Goal: Find specific page/section: Find specific page/section

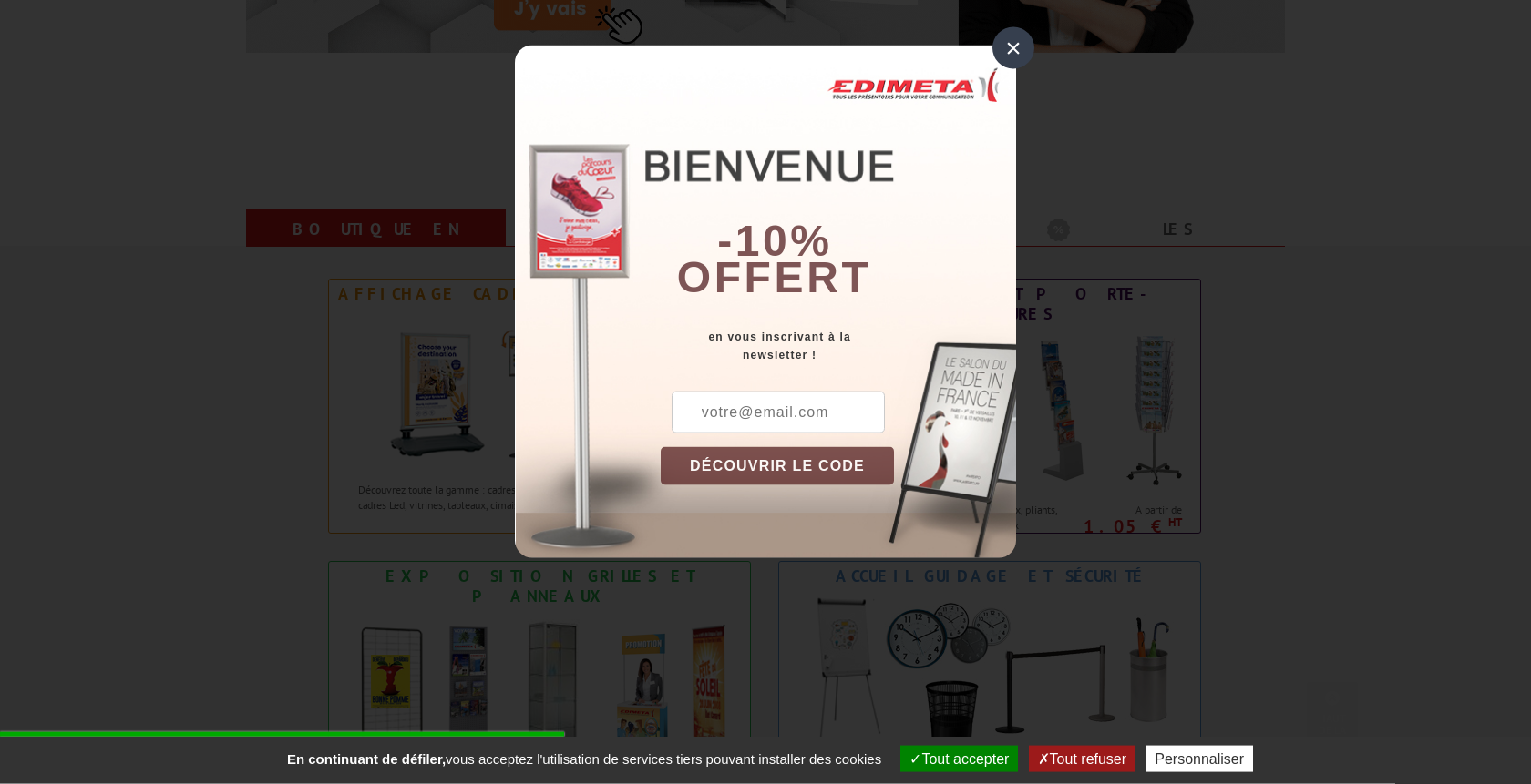
scroll to position [706, 0]
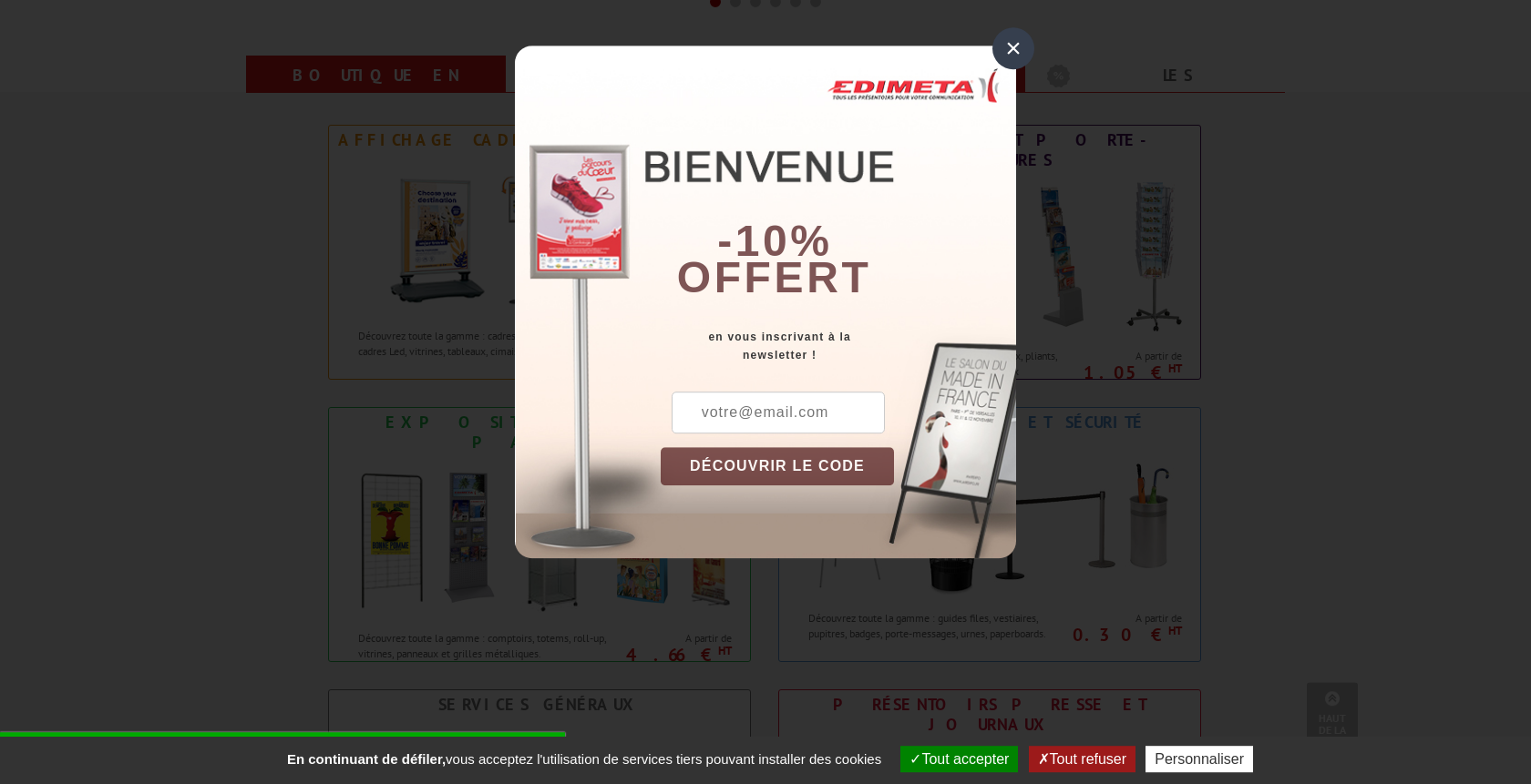
drag, startPoint x: 1010, startPoint y: 55, endPoint x: 1007, endPoint y: 66, distance: 11.4
click at [1012, 55] on div "×" at bounding box center [1013, 49] width 42 height 42
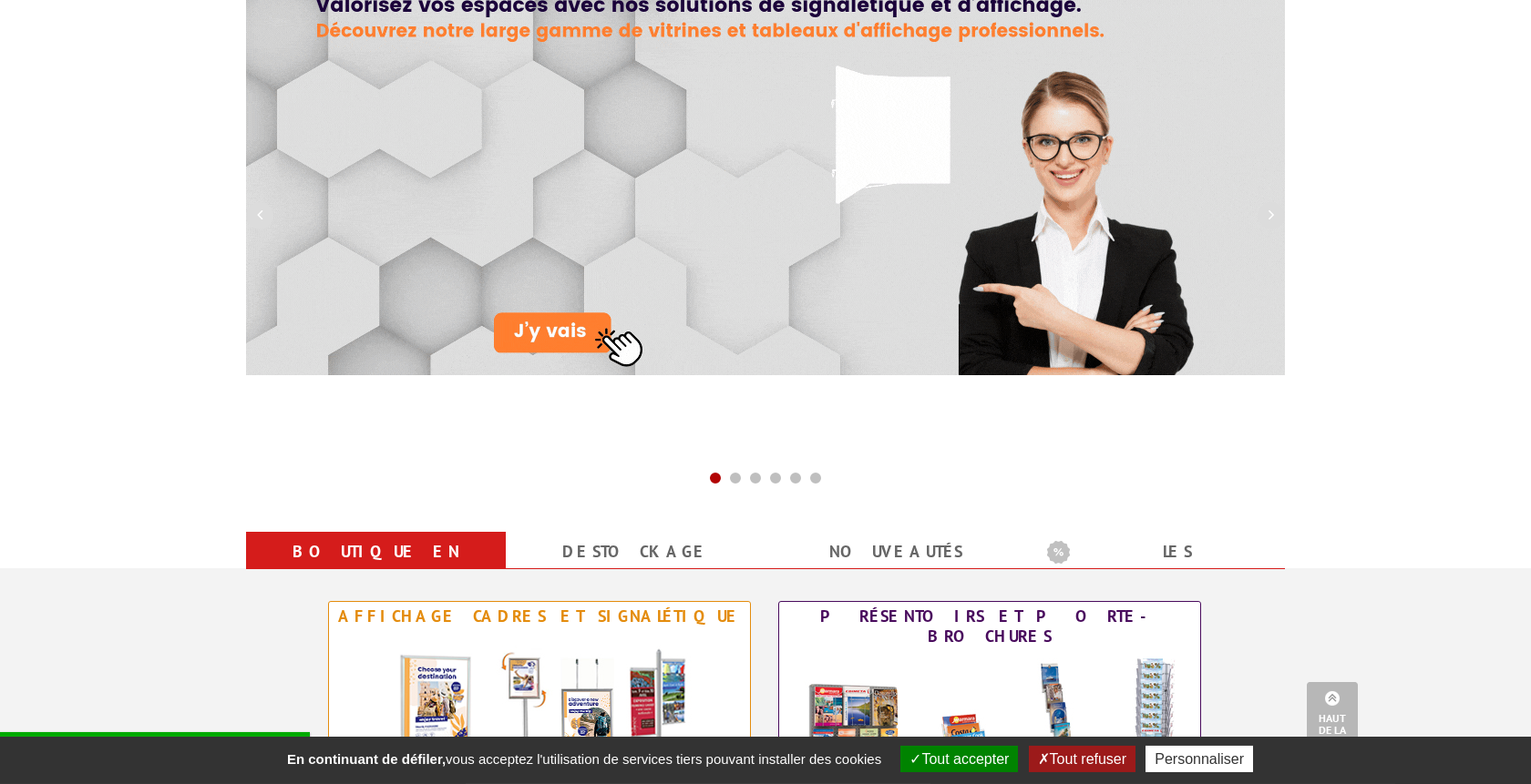
scroll to position [0, 0]
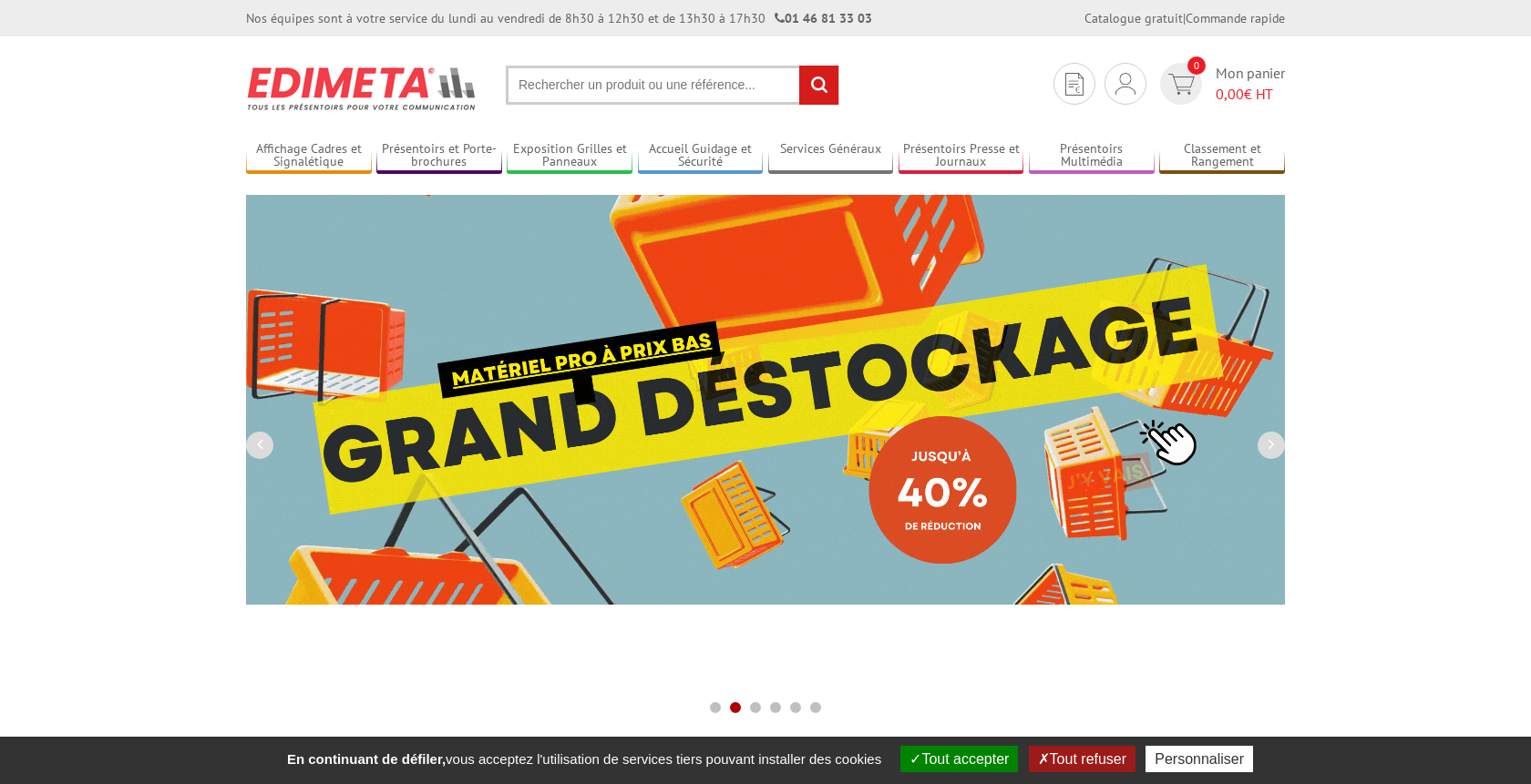
click at [536, 89] on input "text" at bounding box center [672, 85] width 333 height 39
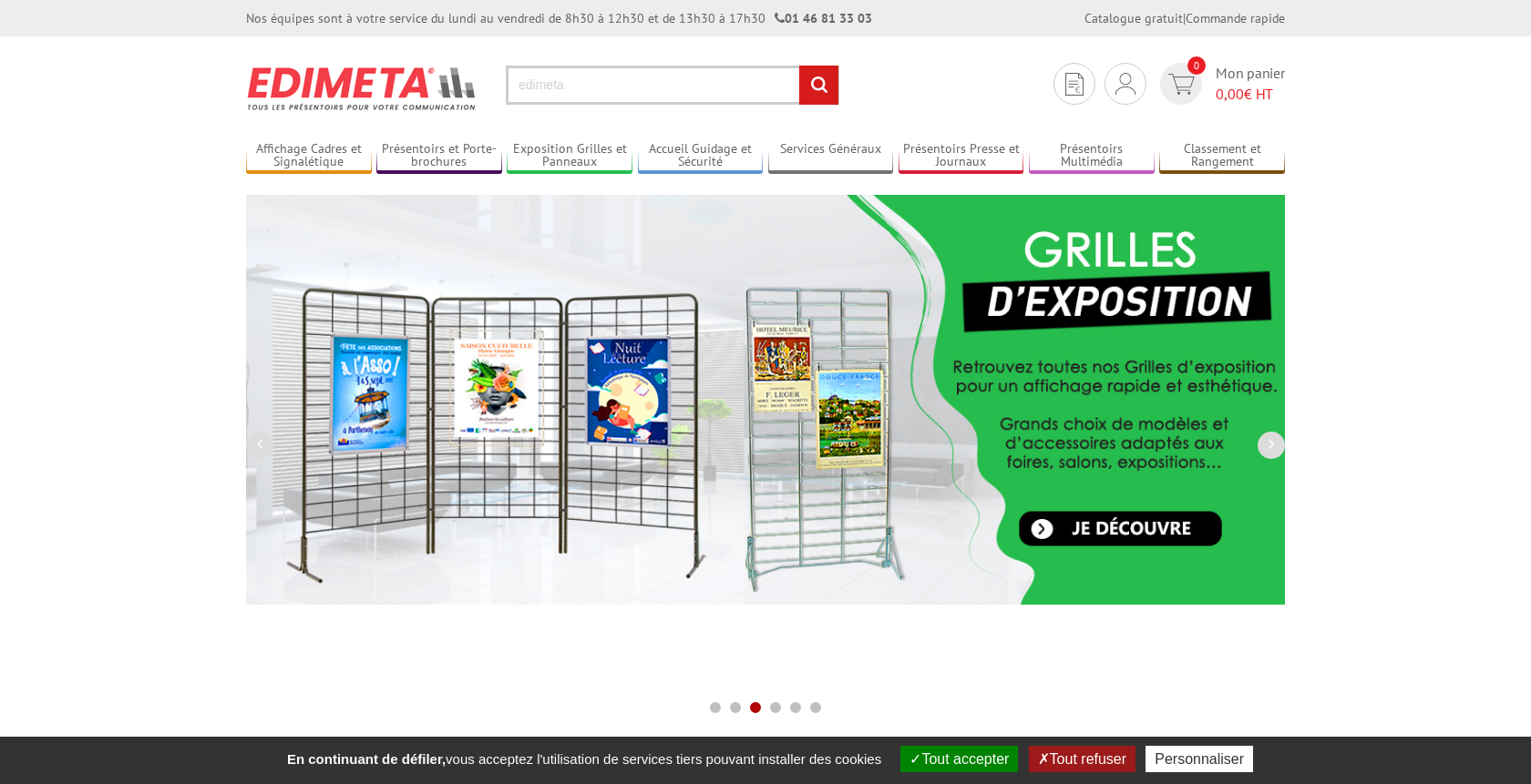
type input "edimeta"
click at [799, 66] on input "rechercher" at bounding box center [819, 85] width 39 height 39
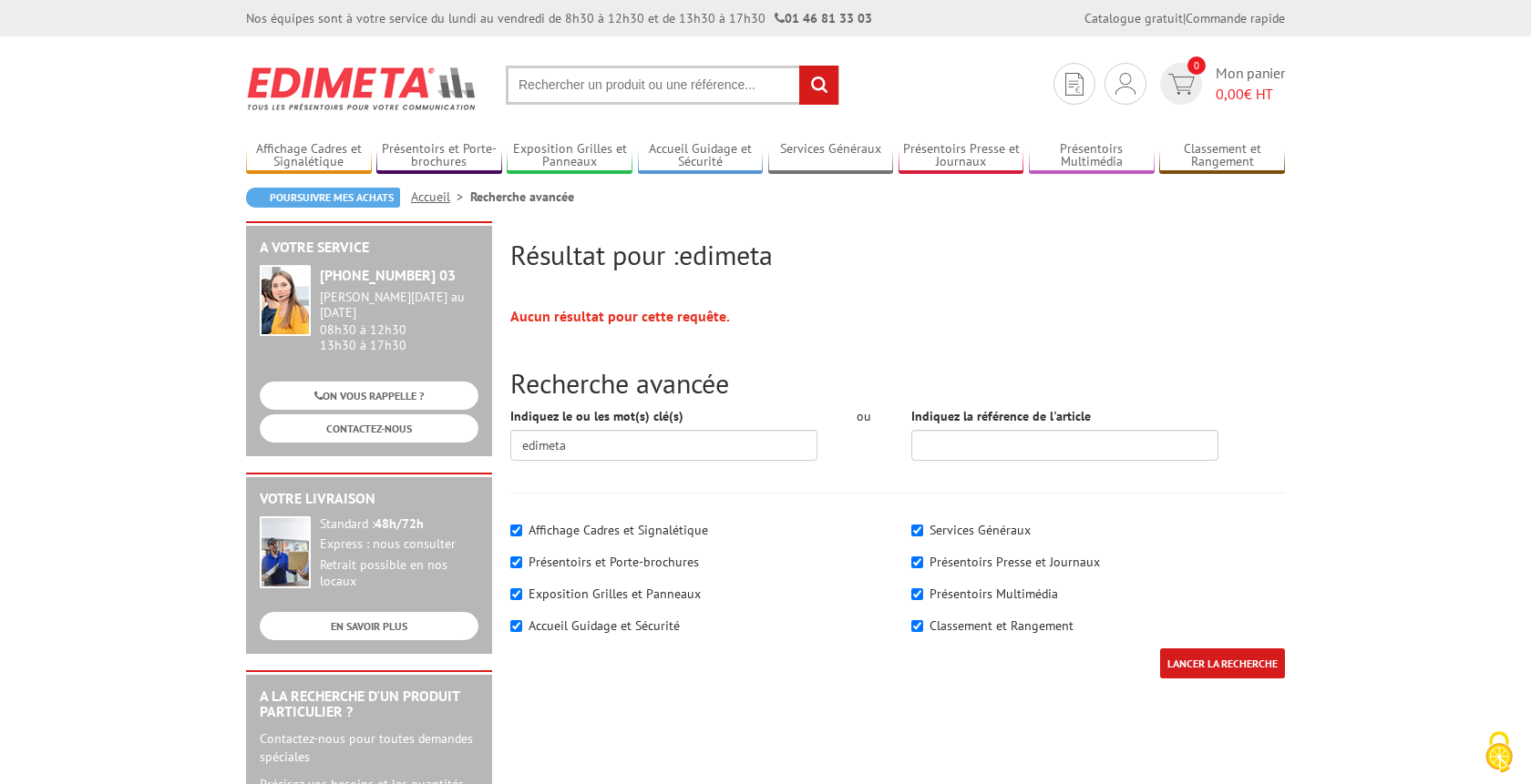
click at [584, 84] on input "text" at bounding box center [672, 85] width 333 height 39
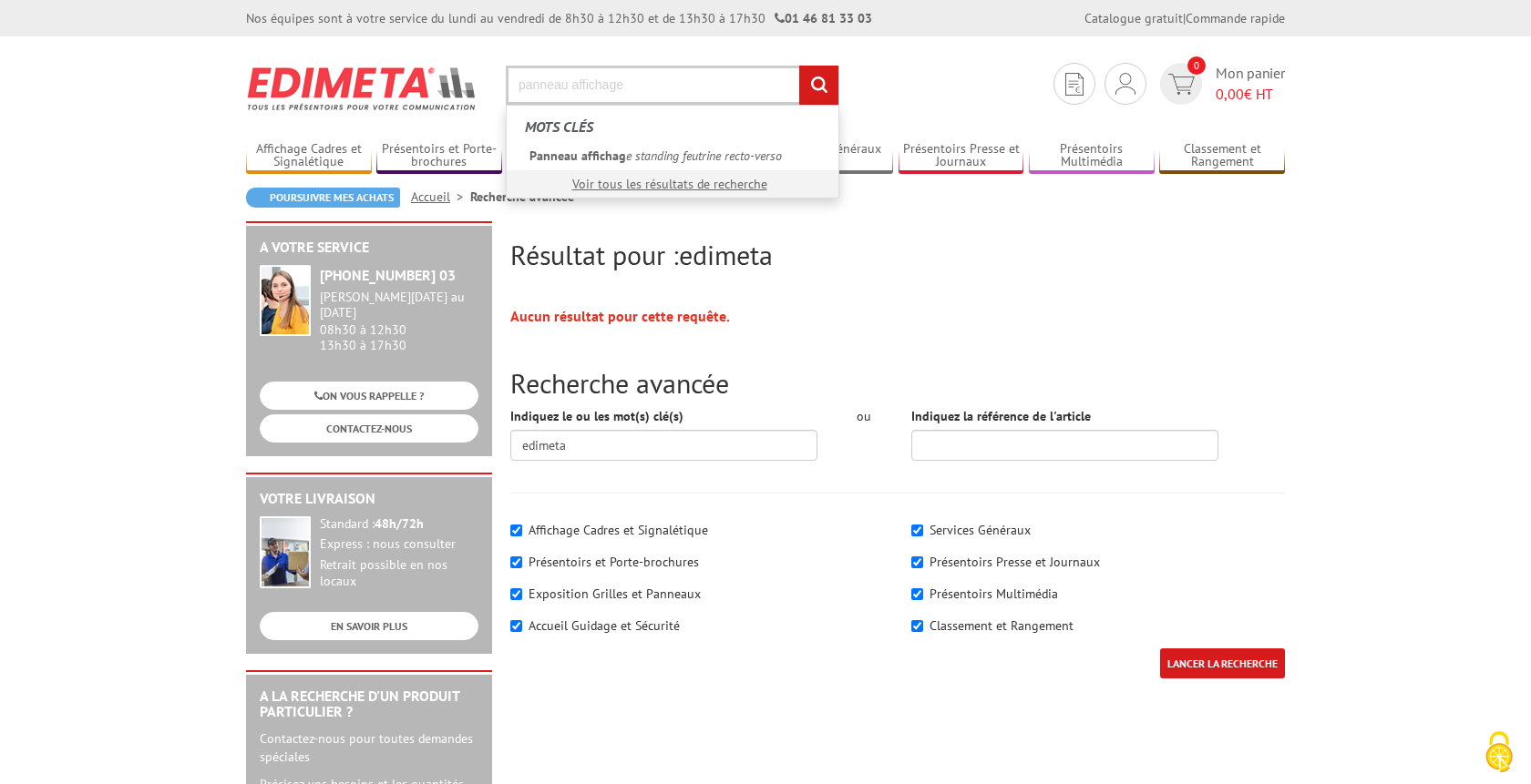
type input "panneau affichage"
click at [799, 66] on input "rechercher" at bounding box center [819, 85] width 39 height 39
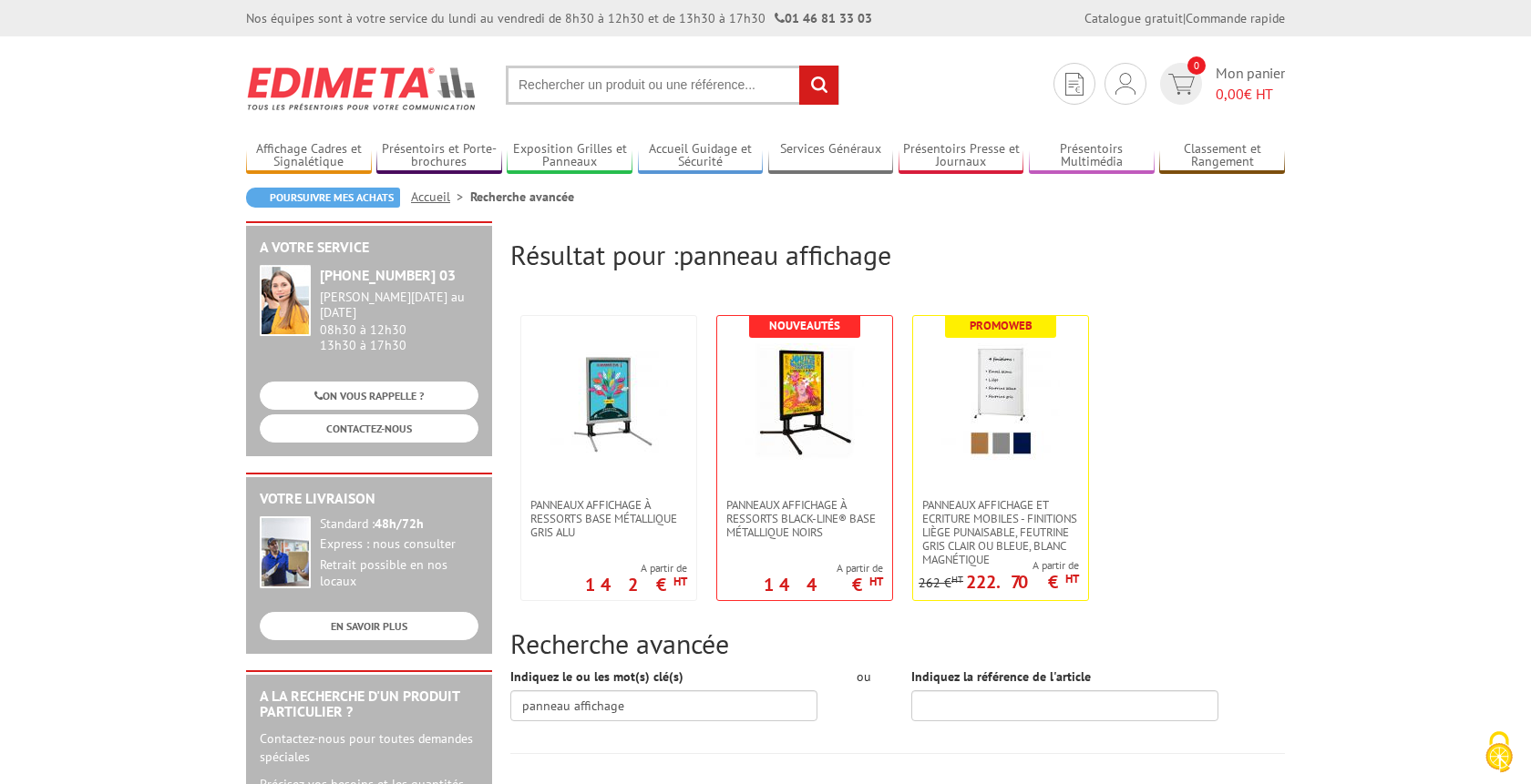
click at [598, 83] on input "text" at bounding box center [672, 85] width 333 height 39
type input "panneau affichage mural"
click at [799, 66] on input "rechercher" at bounding box center [819, 85] width 39 height 39
